Goal: Check status: Check status

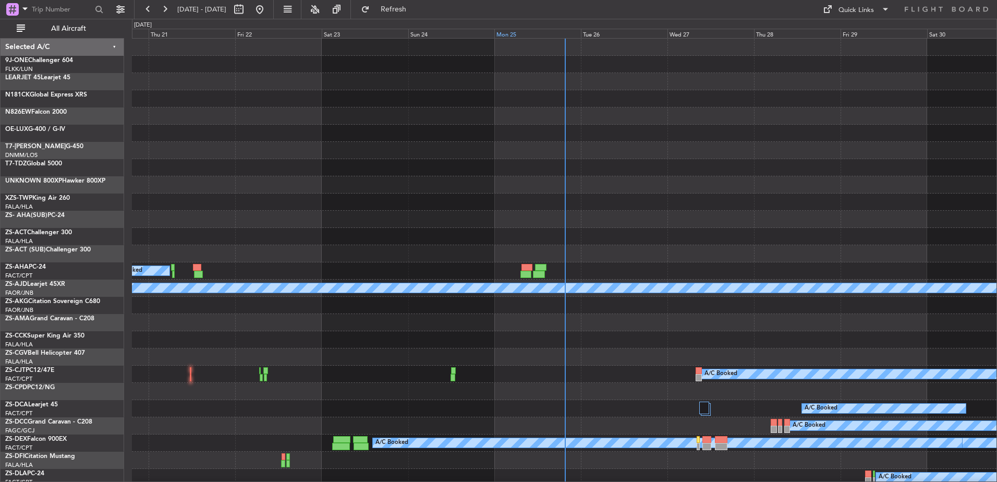
click at [539, 34] on div "Mon 25" at bounding box center [537, 33] width 87 height 9
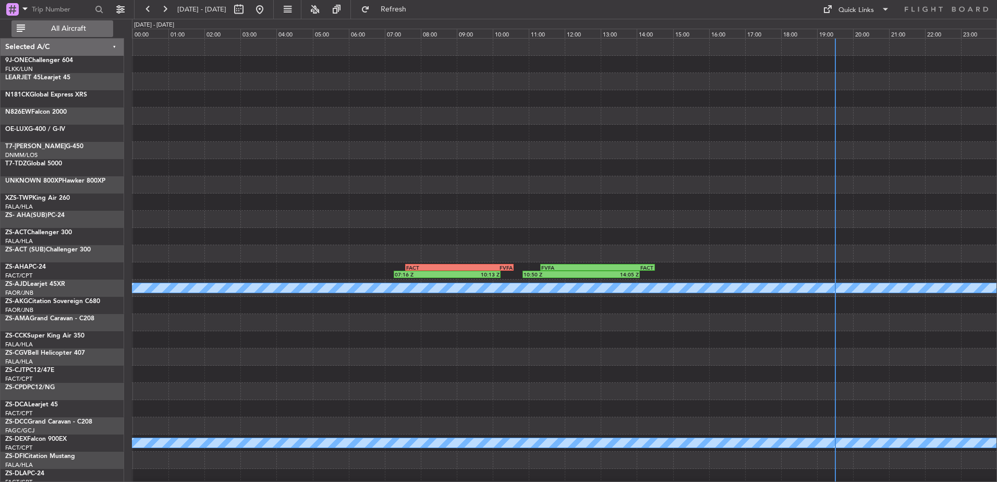
click at [71, 28] on span "All Aircraft" at bounding box center [68, 28] width 83 height 7
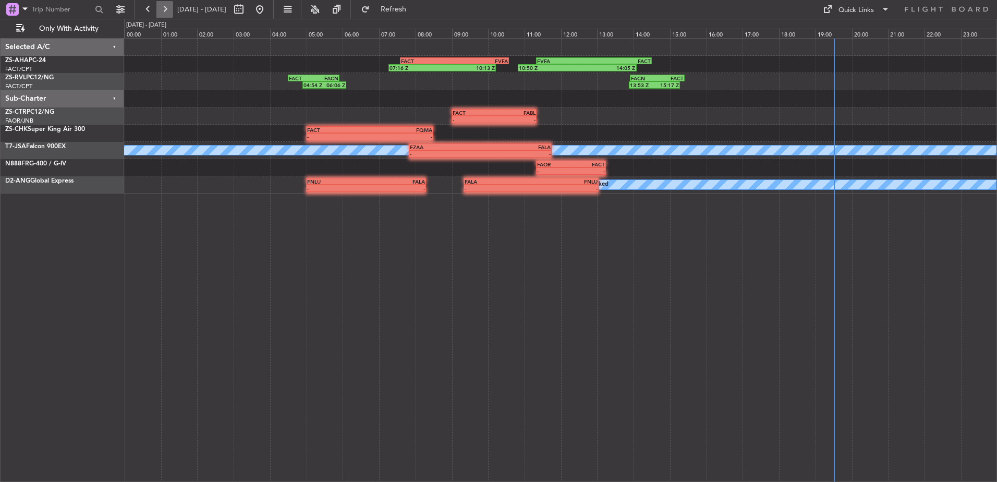
click at [161, 11] on button at bounding box center [164, 9] width 17 height 17
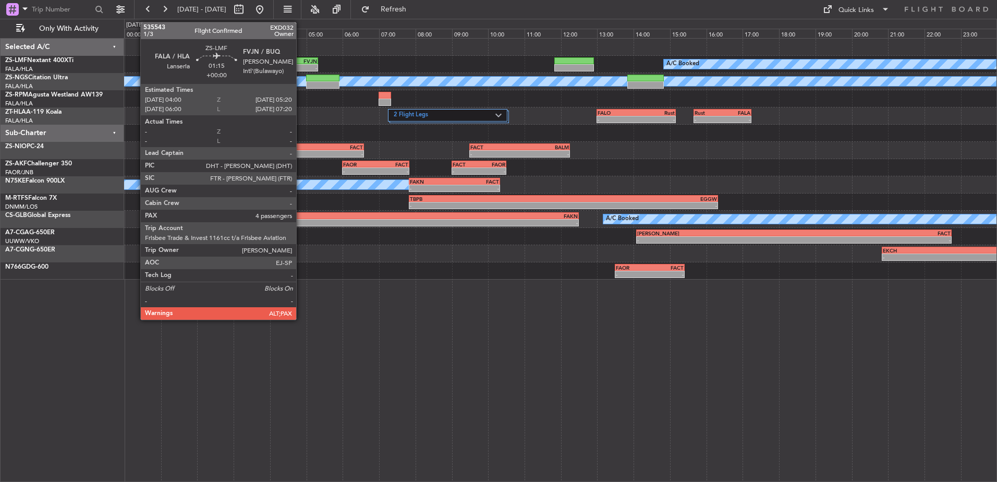
click at [301, 63] on div "FVJN" at bounding box center [305, 61] width 23 height 6
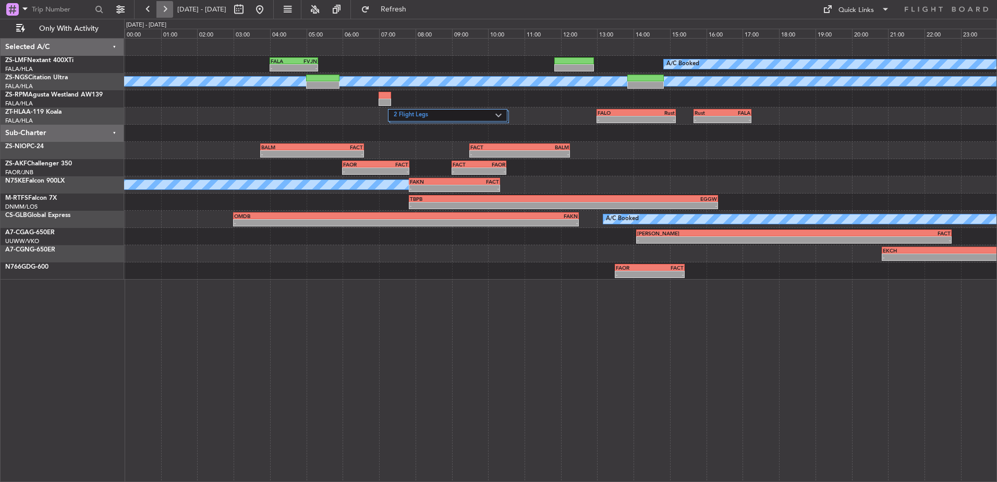
click at [166, 7] on button at bounding box center [164, 9] width 17 height 17
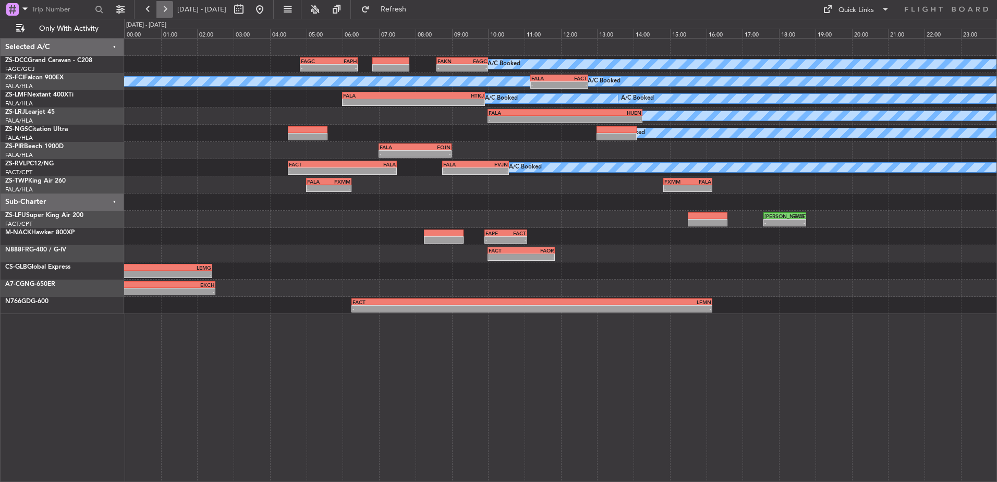
click at [172, 8] on button at bounding box center [164, 9] width 17 height 17
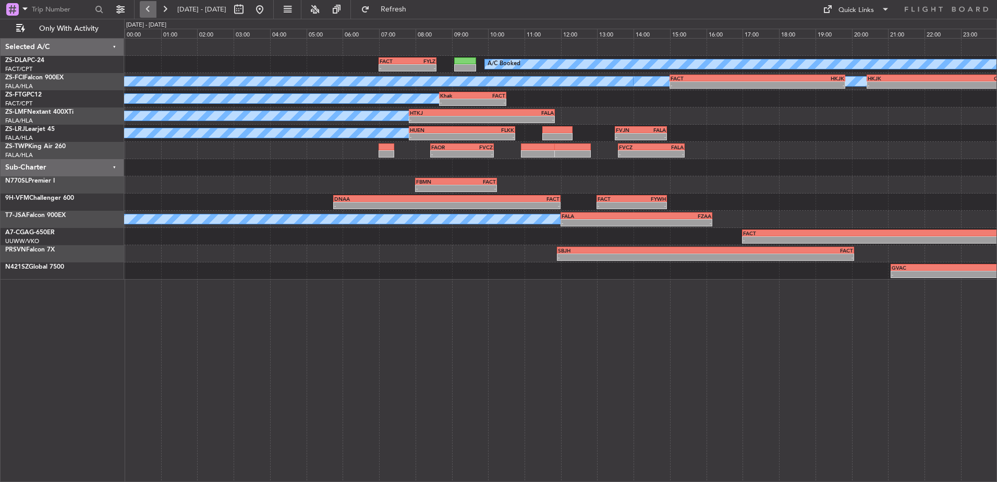
click at [147, 8] on button at bounding box center [148, 9] width 17 height 17
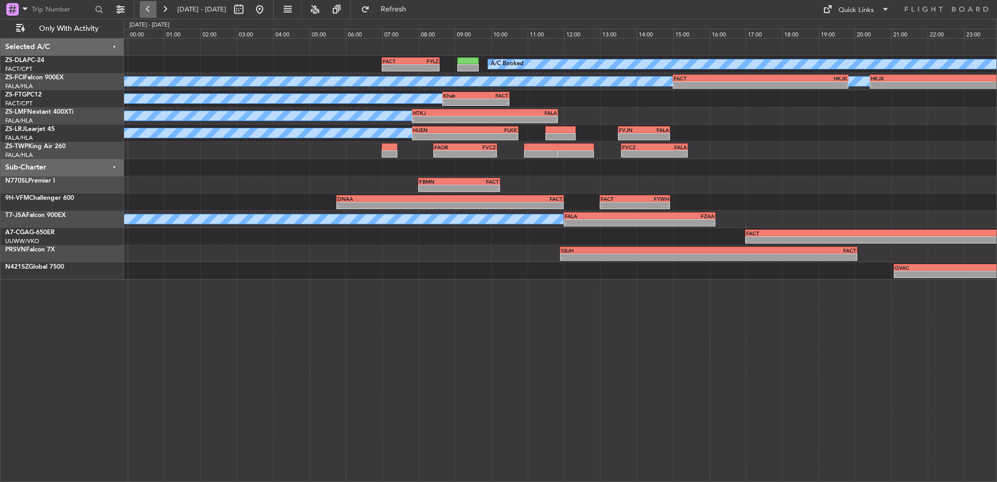
click at [147, 8] on button at bounding box center [148, 9] width 17 height 17
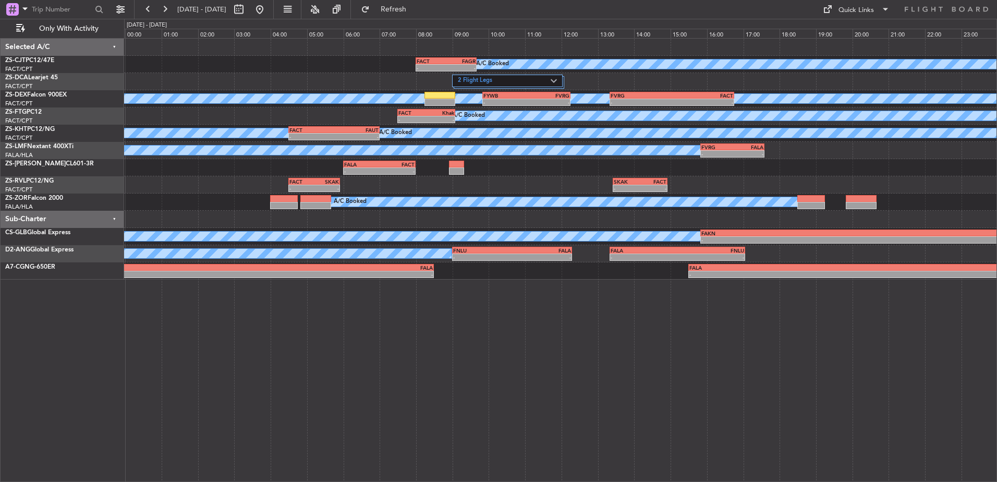
click at [162, 1] on fb-range-datepicker "[DATE] - [DATE]" at bounding box center [204, 9] width 140 height 19
click at [162, 2] on button at bounding box center [164, 9] width 17 height 17
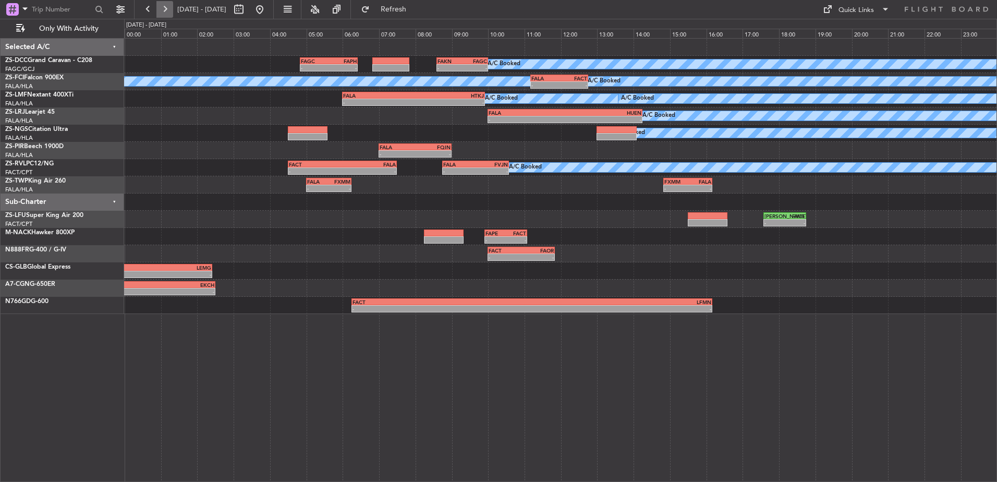
click at [159, 2] on button at bounding box center [164, 9] width 17 height 17
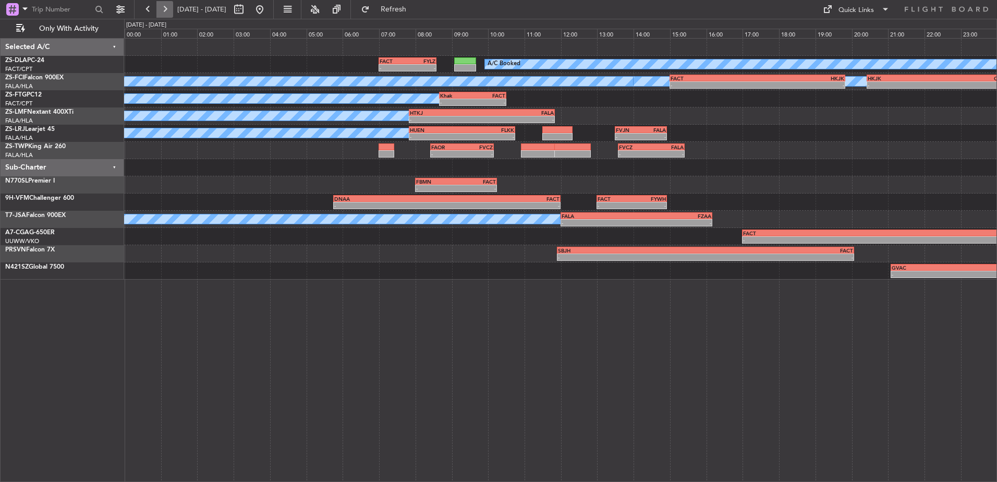
click at [158, 11] on button at bounding box center [164, 9] width 17 height 17
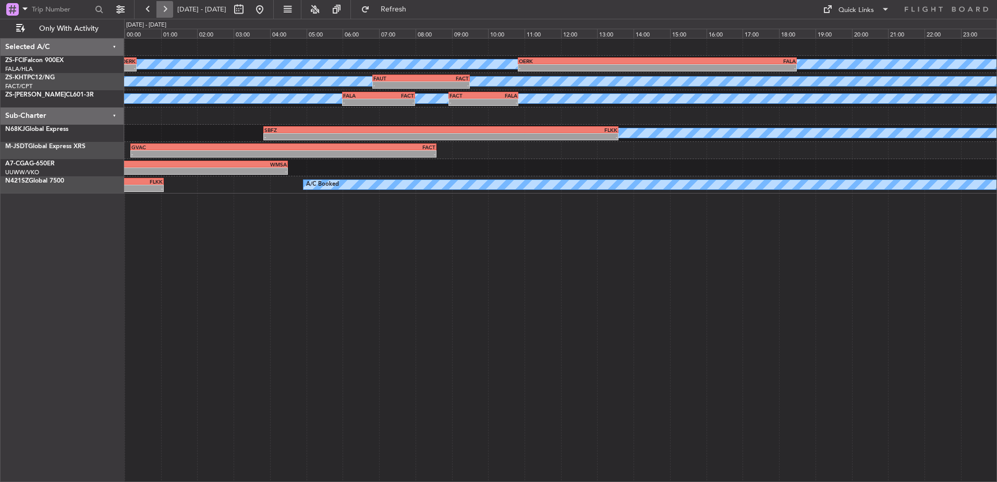
click at [164, 15] on button at bounding box center [164, 9] width 17 height 17
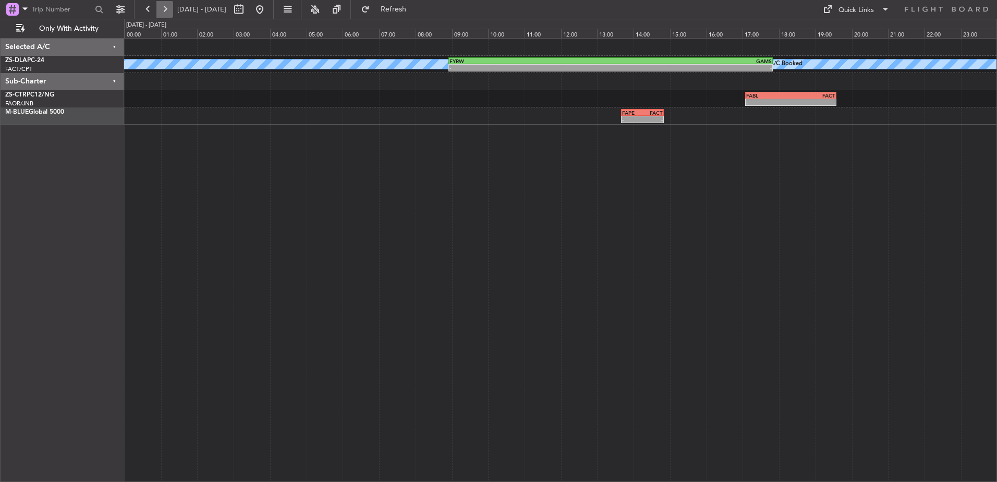
click at [169, 13] on button at bounding box center [164, 9] width 17 height 17
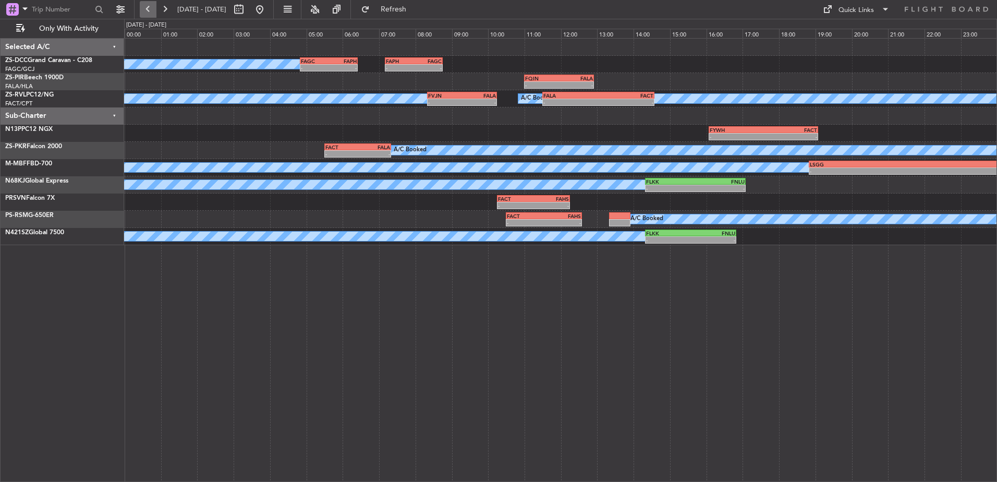
click at [143, 6] on button at bounding box center [148, 9] width 17 height 17
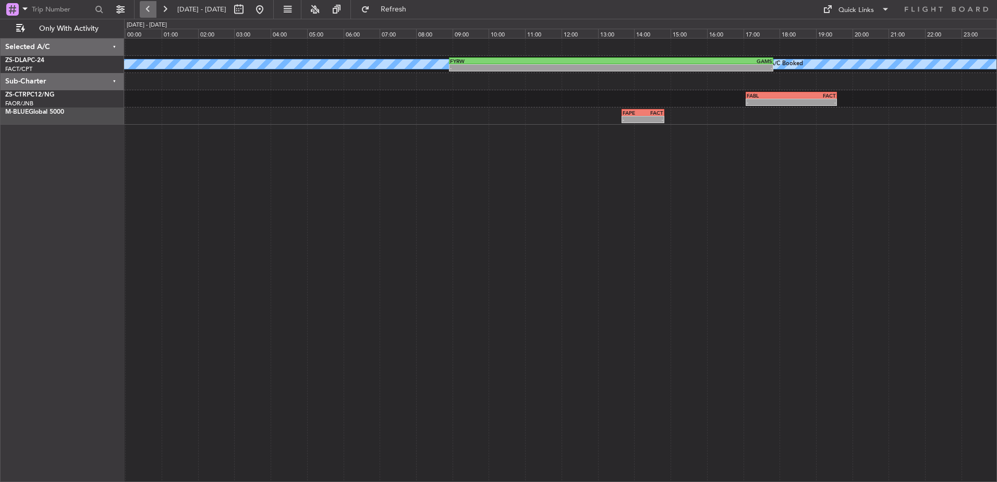
click at [148, 8] on button at bounding box center [148, 9] width 17 height 17
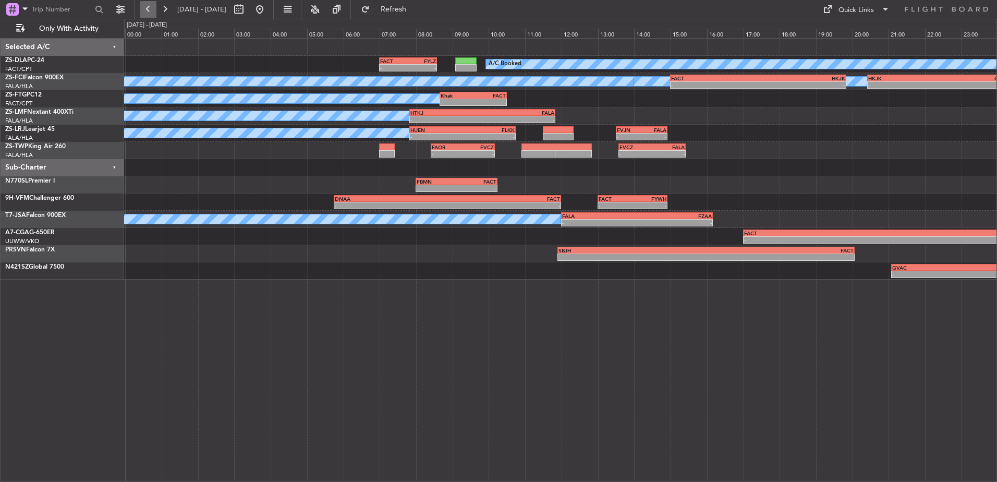
click at [148, 8] on button at bounding box center [148, 9] width 17 height 17
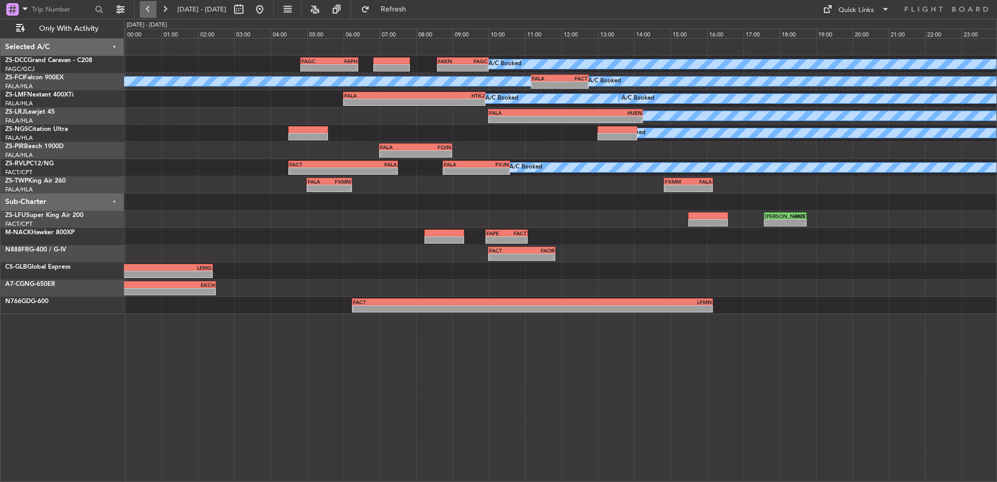
click at [148, 8] on button at bounding box center [148, 9] width 17 height 17
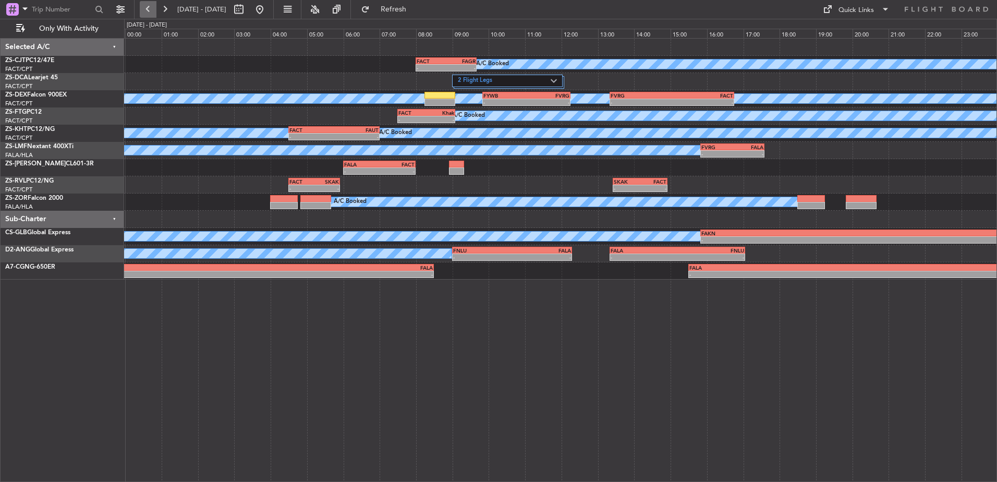
click at [148, 8] on button at bounding box center [148, 9] width 17 height 17
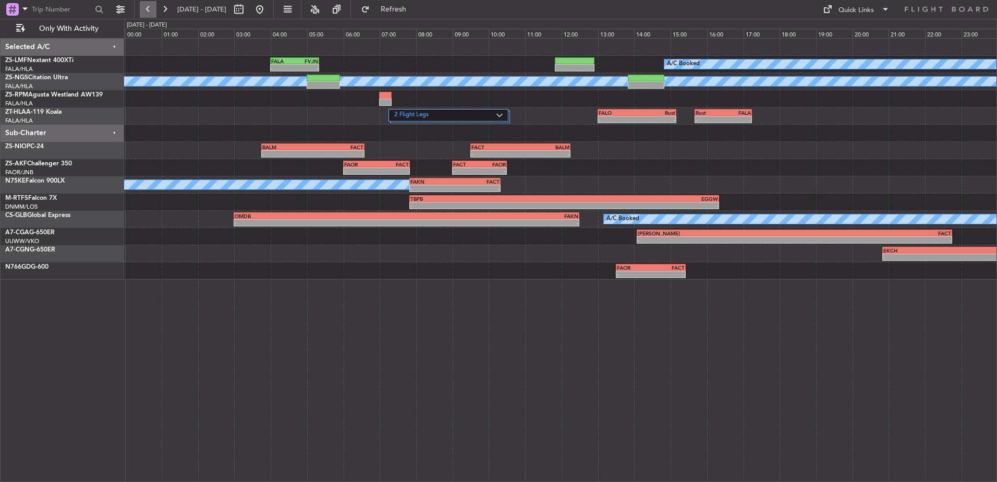
click at [148, 8] on button at bounding box center [148, 9] width 17 height 17
